Goal: Check status: Check status

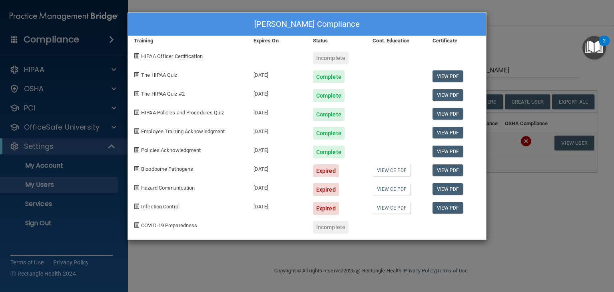
select select "20"
drag, startPoint x: 537, startPoint y: 13, endPoint x: 491, endPoint y: 0, distance: 48.6
click at [537, 13] on div "[PERSON_NAME] Compliance Training Expires On Status Cont. Education Certificate…" at bounding box center [307, 146] width 614 height 292
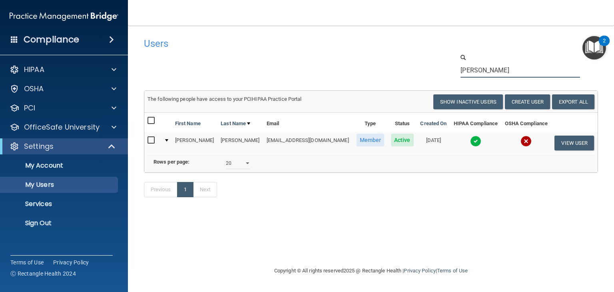
drag, startPoint x: 499, startPoint y: 70, endPoint x: 406, endPoint y: 66, distance: 92.9
click at [407, 66] on div "[PERSON_NAME]" at bounding box center [371, 65] width 466 height 24
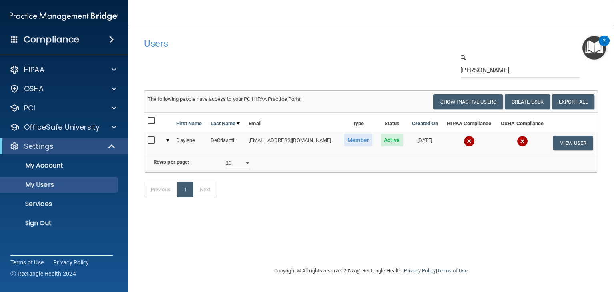
click at [475, 137] on img at bounding box center [469, 141] width 11 height 11
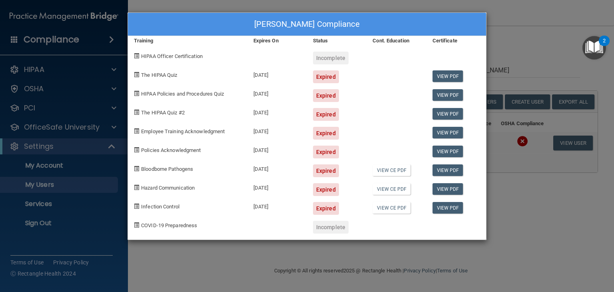
drag, startPoint x: 533, startPoint y: 84, endPoint x: 525, endPoint y: 80, distance: 8.4
click at [533, 84] on div "[PERSON_NAME] Compliance Training Expires On Status Cont. Education Certificate…" at bounding box center [307, 146] width 614 height 292
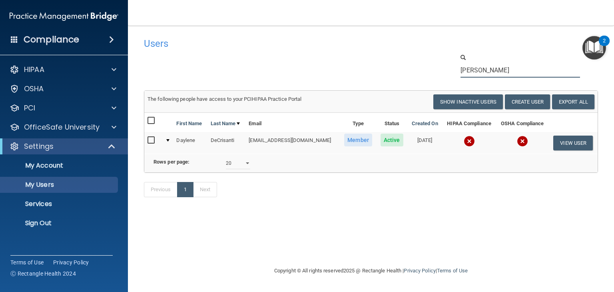
click at [495, 72] on input "[PERSON_NAME]" at bounding box center [521, 70] width 120 height 15
drag, startPoint x: 478, startPoint y: 70, endPoint x: 401, endPoint y: 60, distance: 77.4
click at [401, 60] on div "[PERSON_NAME]" at bounding box center [371, 65] width 466 height 24
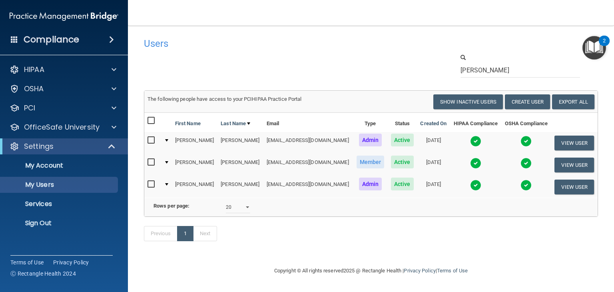
click at [521, 141] on img at bounding box center [526, 141] width 11 height 11
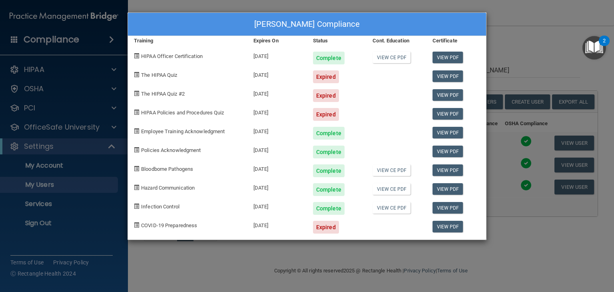
click at [501, 54] on div "[PERSON_NAME] Compliance Training Expires On Status Cont. Education Certificate…" at bounding box center [307, 146] width 614 height 292
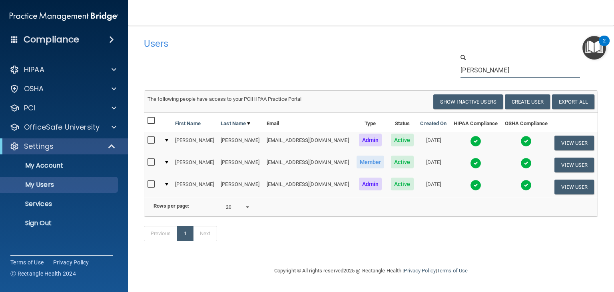
drag, startPoint x: 494, startPoint y: 71, endPoint x: 378, endPoint y: 58, distance: 117.1
click at [379, 59] on div "[PERSON_NAME]" at bounding box center [371, 65] width 466 height 24
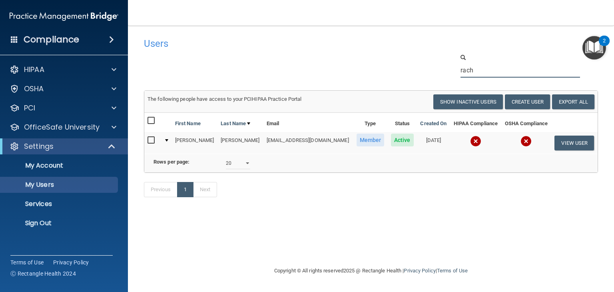
type input "rach"
click at [472, 140] on img at bounding box center [475, 141] width 11 height 11
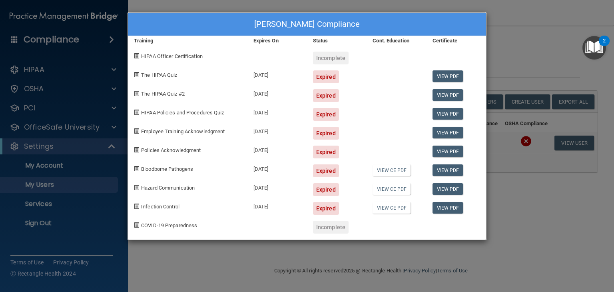
click at [525, 34] on div "[PERSON_NAME] Compliance Training Expires On Status Cont. Education Certificate…" at bounding box center [307, 146] width 614 height 292
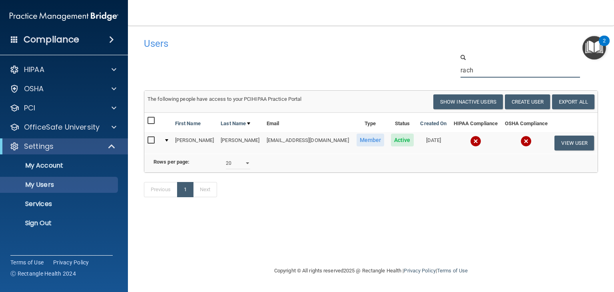
drag, startPoint x: 482, startPoint y: 70, endPoint x: 422, endPoint y: 66, distance: 60.1
click at [423, 66] on div "rach" at bounding box center [371, 65] width 466 height 24
